Goal: Information Seeking & Learning: Learn about a topic

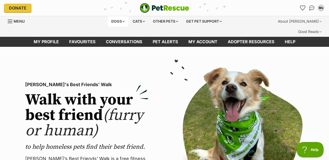
click at [117, 20] on div "Dogs" at bounding box center [118, 21] width 21 height 10
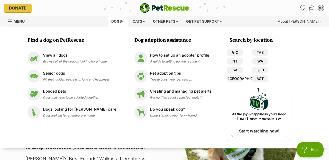
click at [232, 53] on link "VIC" at bounding box center [235, 52] width 16 height 7
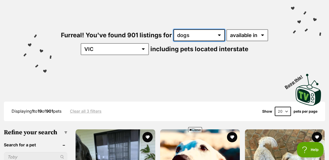
click at [219, 29] on select "any type of pet cats dogs other pets" at bounding box center [199, 35] width 51 height 12
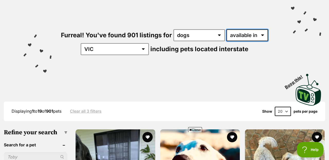
click at [263, 29] on select "available in located in" at bounding box center [248, 35] width 42 height 12
select select "disabled"
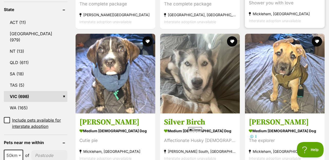
scroll to position [299, 0]
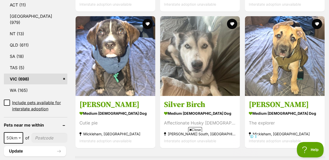
click at [190, 130] on icon at bounding box center [190, 129] width 3 height 3
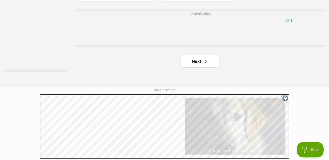
scroll to position [1233, 0]
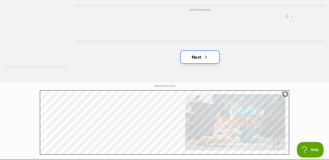
click at [206, 54] on span "Next page" at bounding box center [205, 57] width 5 height 6
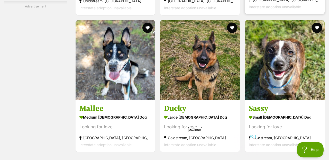
scroll to position [941, 0]
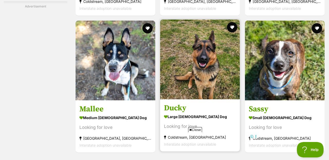
click at [209, 59] on img at bounding box center [200, 60] width 80 height 80
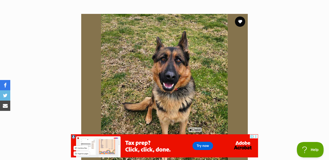
click at [190, 129] on icon at bounding box center [190, 129] width 3 height 3
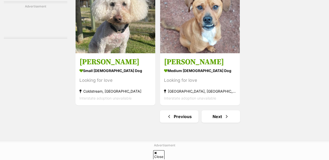
scroll to position [1173, 0]
